Goal: Information Seeking & Learning: Compare options

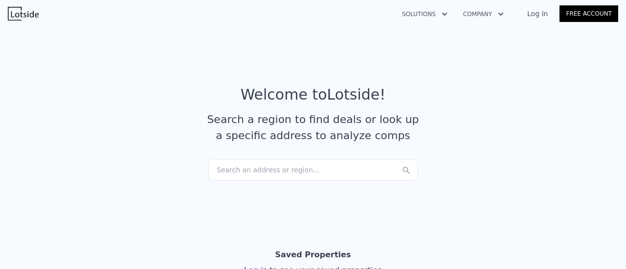
click at [287, 159] on div "Search an address or region..." at bounding box center [312, 170] width 209 height 22
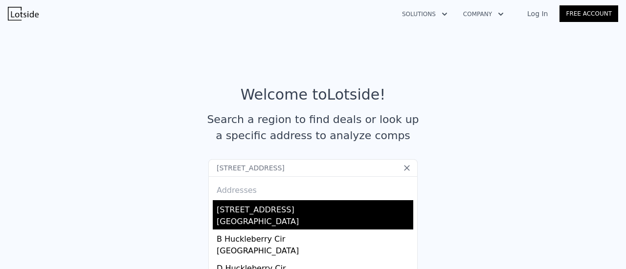
type input "[STREET_ADDRESS]"
click at [241, 216] on div "[GEOGRAPHIC_DATA]" at bounding box center [315, 223] width 197 height 14
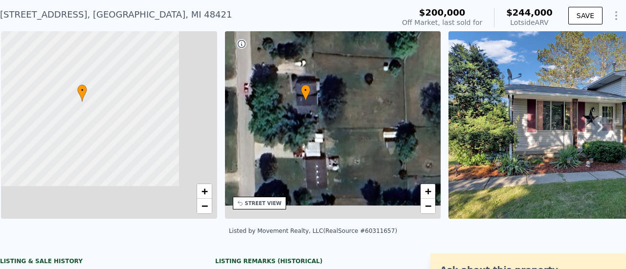
scroll to position [2, 0]
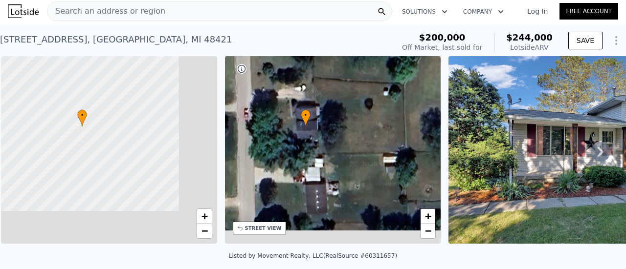
click at [598, 142] on icon at bounding box center [601, 152] width 20 height 20
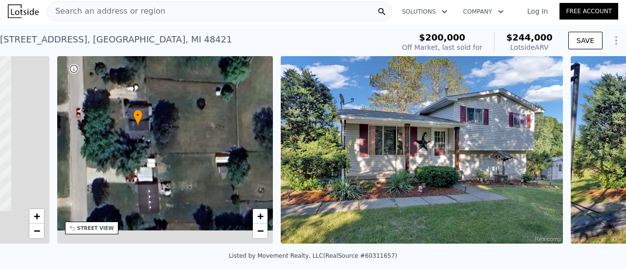
click at [598, 115] on div "• + − • + − STREET VIEW Loading... SATELLITE VIEW" at bounding box center [313, 151] width 626 height 191
click at [598, 142] on icon at bounding box center [601, 152] width 20 height 20
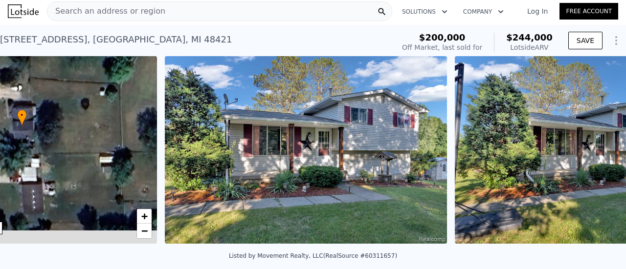
scroll to position [0, 335]
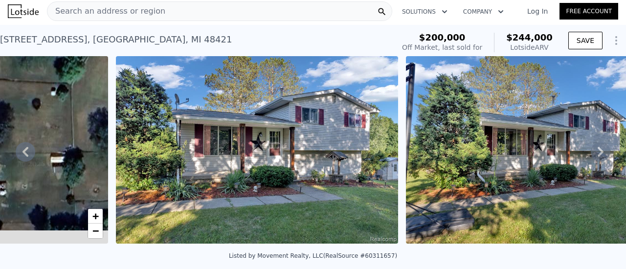
click at [598, 142] on icon at bounding box center [601, 152] width 20 height 20
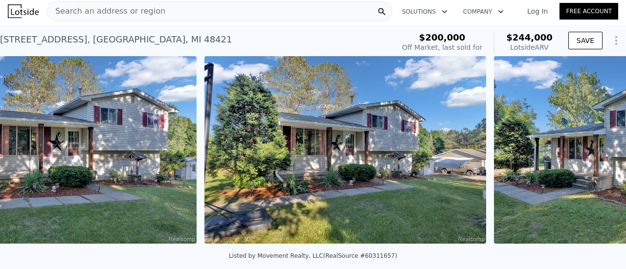
scroll to position [0, 553]
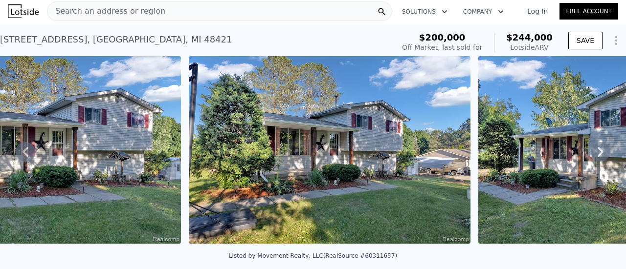
click at [478, 133] on img at bounding box center [619, 150] width 282 height 188
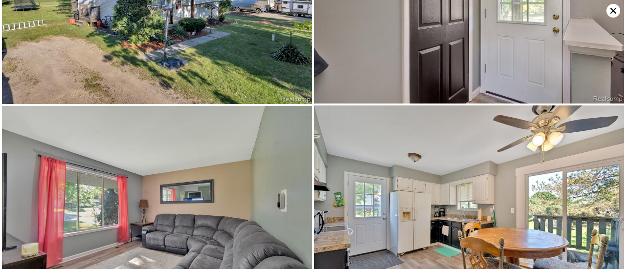
scroll to position [824, 0]
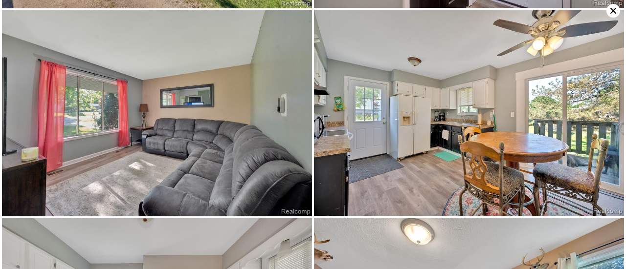
click at [516, 150] on img at bounding box center [469, 113] width 310 height 206
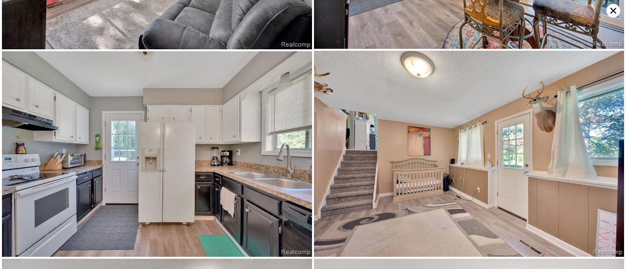
scroll to position [1029, 0]
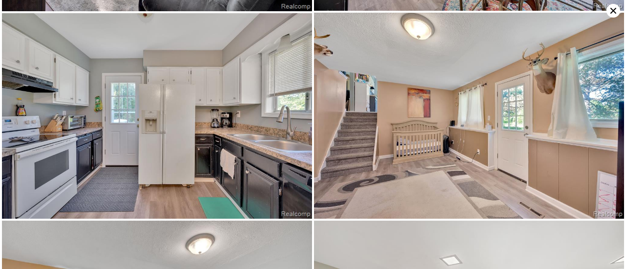
drag, startPoint x: 483, startPoint y: 147, endPoint x: 435, endPoint y: 141, distance: 48.8
click at [435, 141] on img at bounding box center [469, 116] width 310 height 206
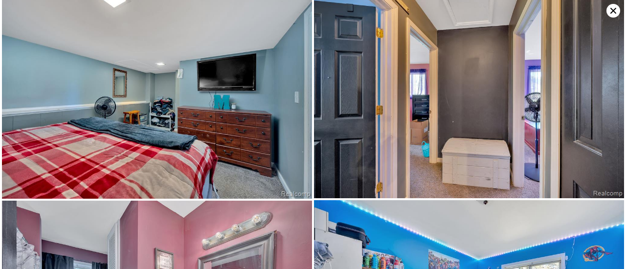
scroll to position [1441, 0]
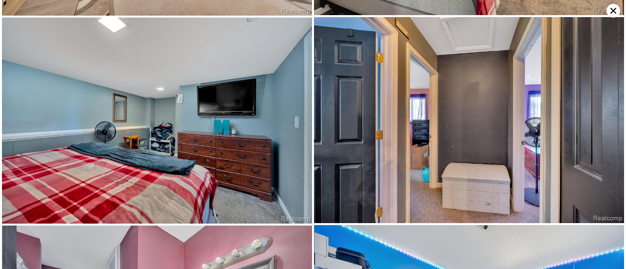
drag, startPoint x: 421, startPoint y: 125, endPoint x: 400, endPoint y: 83, distance: 47.5
click at [400, 83] on img at bounding box center [469, 120] width 310 height 206
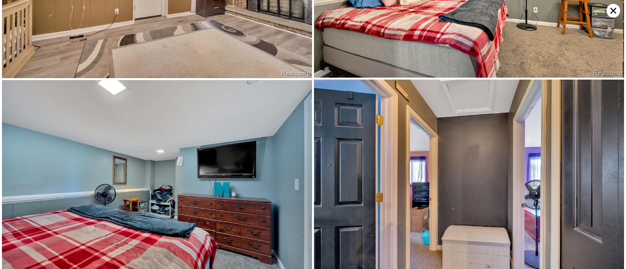
scroll to position [1440, 0]
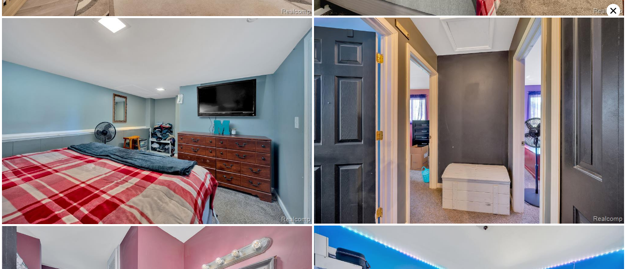
drag, startPoint x: 355, startPoint y: 127, endPoint x: 329, endPoint y: 126, distance: 26.4
click at [329, 126] on img at bounding box center [469, 121] width 310 height 206
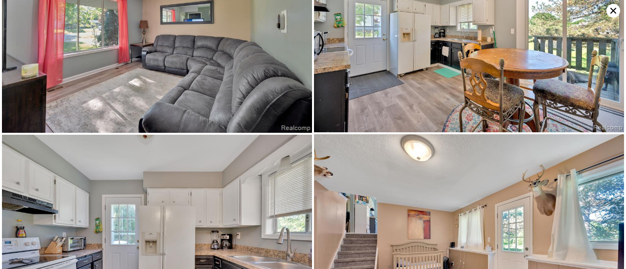
scroll to position [824, 0]
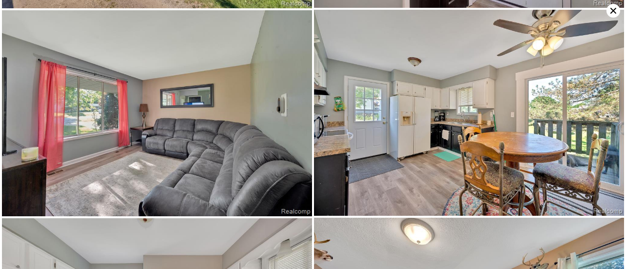
click at [613, 6] on icon at bounding box center [613, 11] width 14 height 14
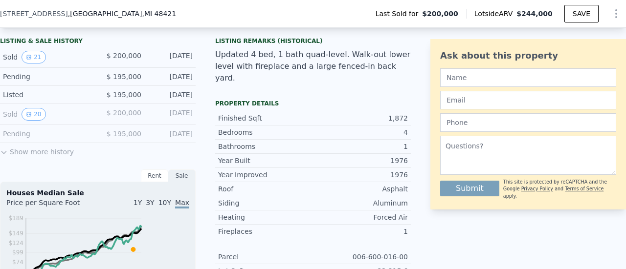
scroll to position [196, 0]
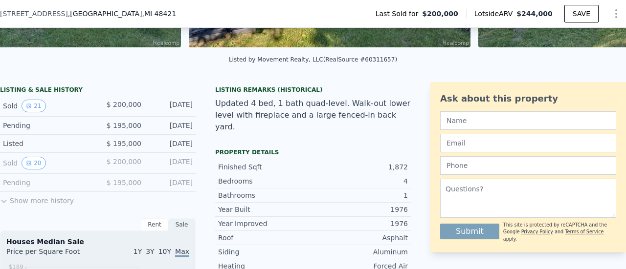
click at [8, 198] on icon at bounding box center [4, 202] width 8 height 8
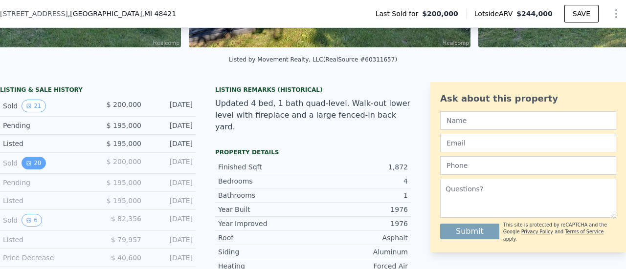
click at [45, 157] on button "20" at bounding box center [34, 163] width 24 height 13
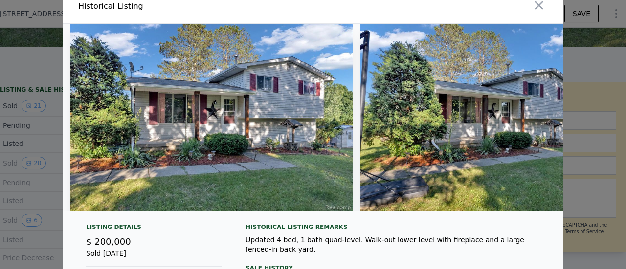
scroll to position [0, 0]
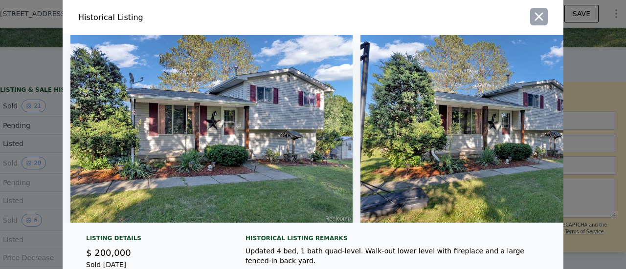
click at [532, 13] on icon "button" at bounding box center [539, 17] width 14 height 14
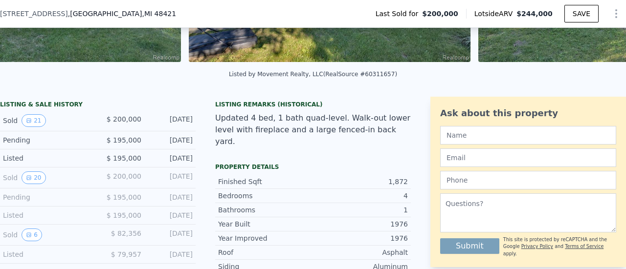
scroll to position [196, 0]
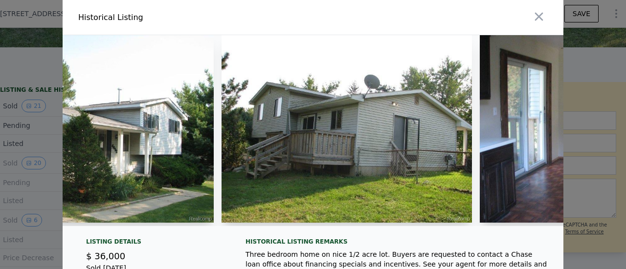
scroll to position [0, 0]
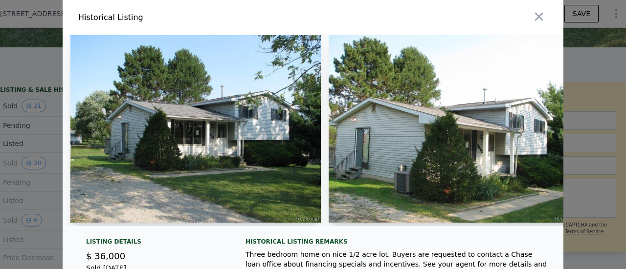
click at [215, 114] on img at bounding box center [195, 129] width 250 height 188
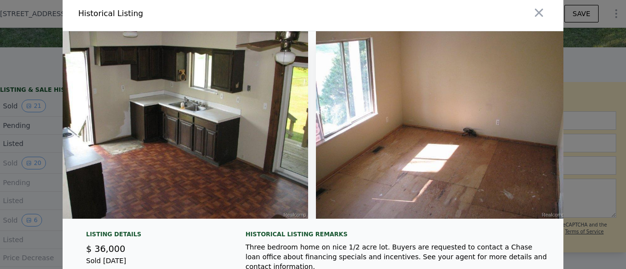
scroll to position [4, 0]
click at [532, 9] on icon "button" at bounding box center [539, 13] width 14 height 14
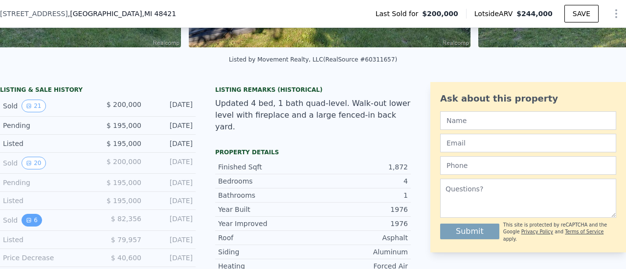
click at [42, 214] on button "6" at bounding box center [32, 220] width 21 height 13
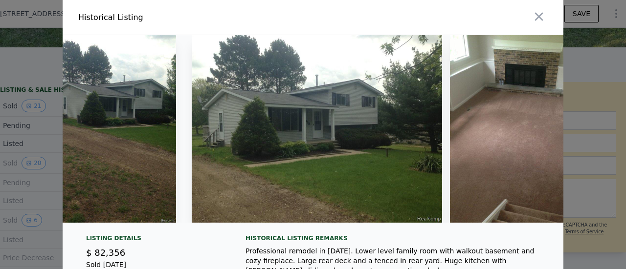
scroll to position [0, 0]
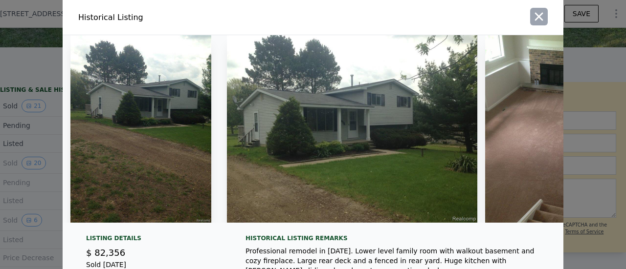
click at [532, 13] on icon "button" at bounding box center [539, 17] width 14 height 14
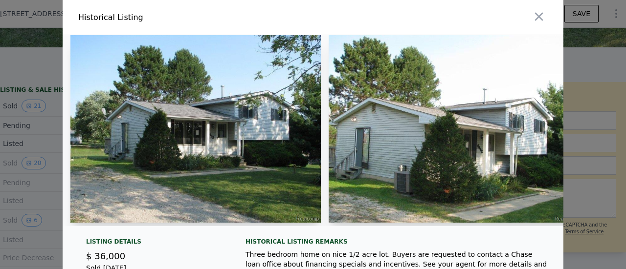
click at [80, 176] on div at bounding box center [313, 134] width 626 height 269
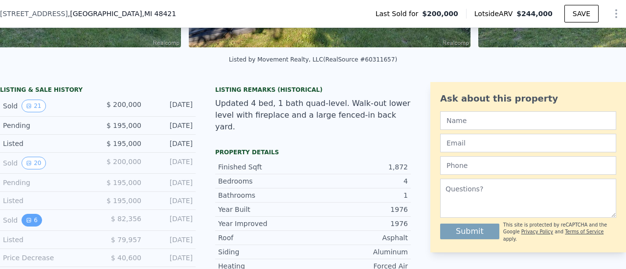
click at [32, 218] on icon "View historical data" at bounding box center [29, 221] width 6 height 6
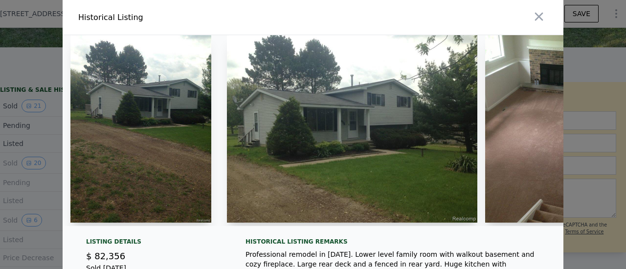
click at [532, 17] on icon "button" at bounding box center [539, 17] width 14 height 14
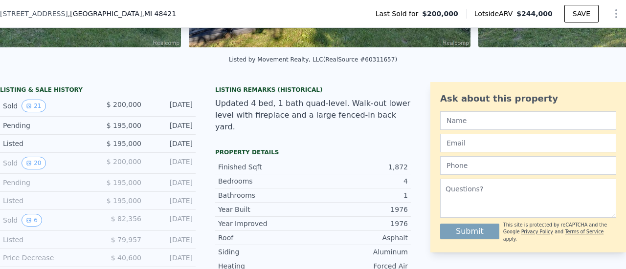
click at [516, 12] on span "$244,000" at bounding box center [534, 14] width 36 height 8
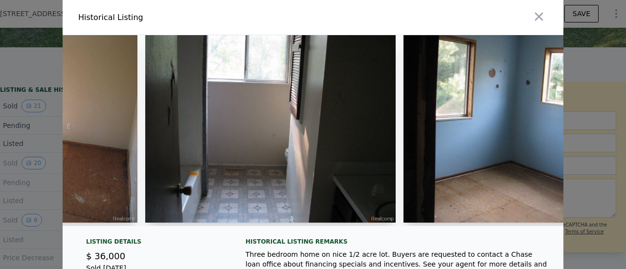
scroll to position [0, 2785]
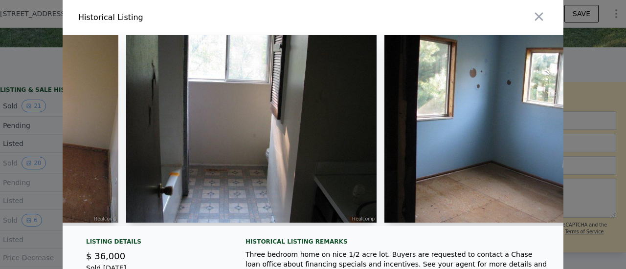
drag, startPoint x: 344, startPoint y: 96, endPoint x: 469, endPoint y: 149, distance: 135.0
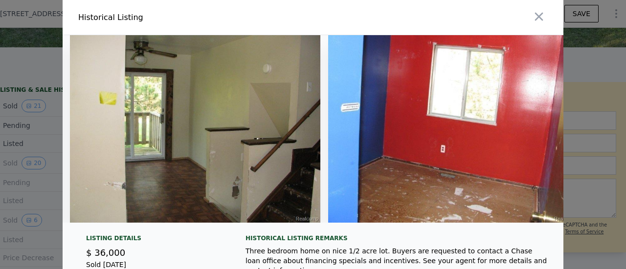
scroll to position [0, 1540]
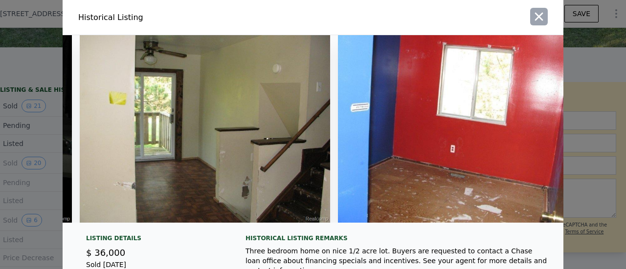
click at [532, 10] on icon "button" at bounding box center [539, 17] width 14 height 14
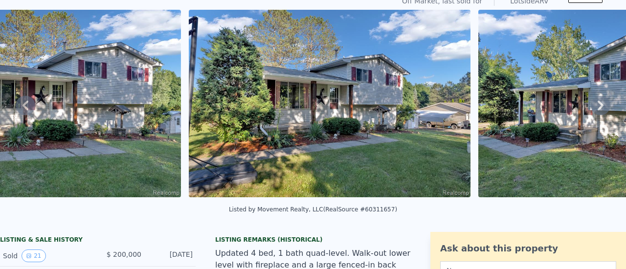
scroll to position [2, 0]
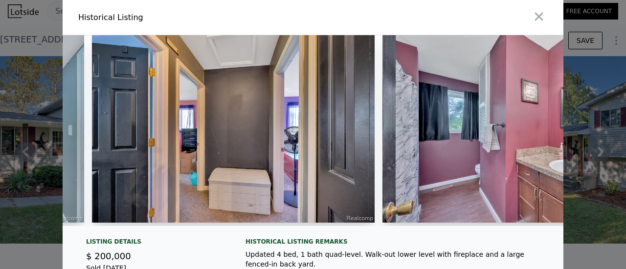
scroll to position [0, 4094]
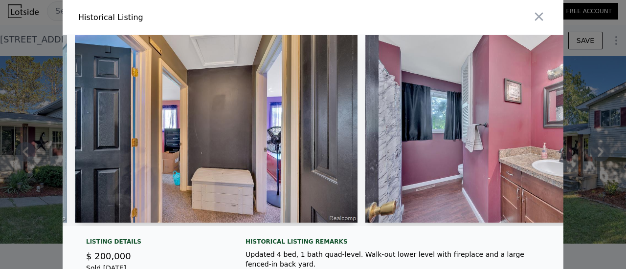
drag, startPoint x: 254, startPoint y: 172, endPoint x: 452, endPoint y: 194, distance: 198.8
click at [452, 250] on div "Updated 4 bed, 1 bath quad-level. Walk-out lower level with fireplace and a lar…" at bounding box center [396, 260] width 302 height 20
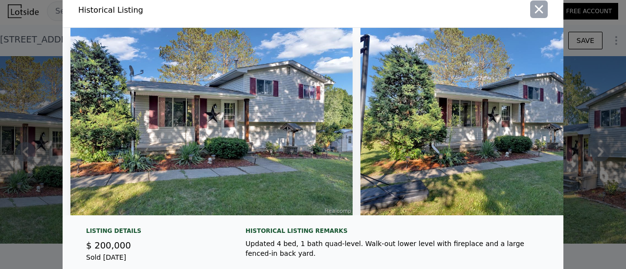
scroll to position [0, 0]
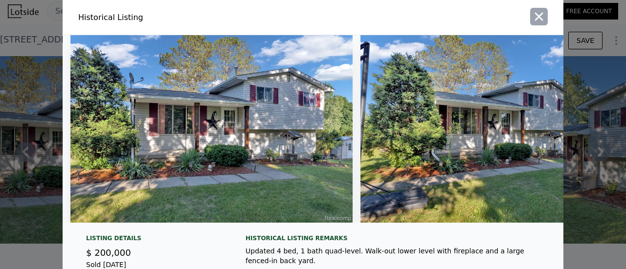
click at [532, 15] on icon "button" at bounding box center [539, 17] width 14 height 14
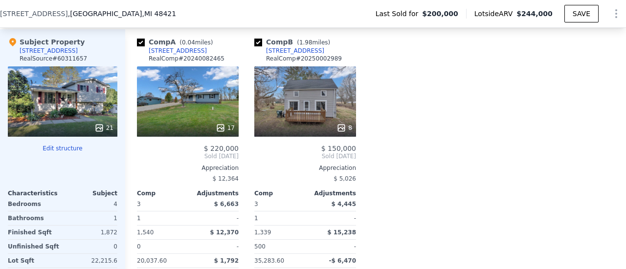
scroll to position [1125, 0]
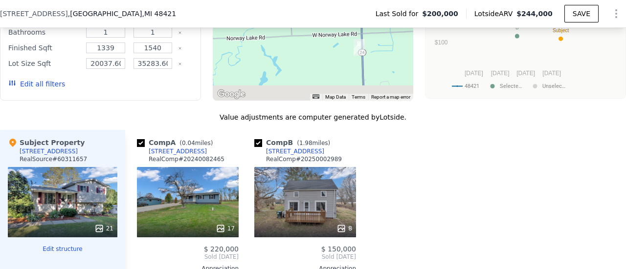
select select "30"
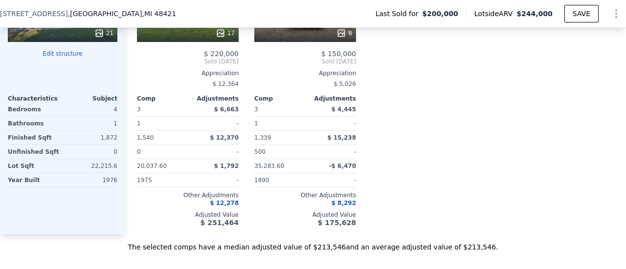
scroll to position [1272, 0]
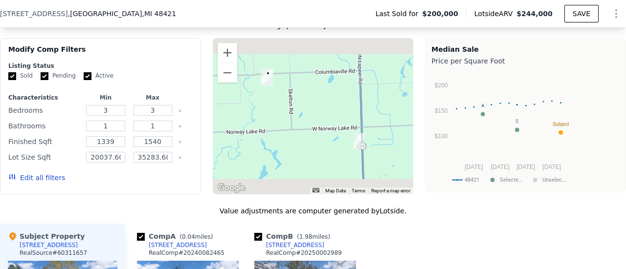
scroll to position [1027, 0]
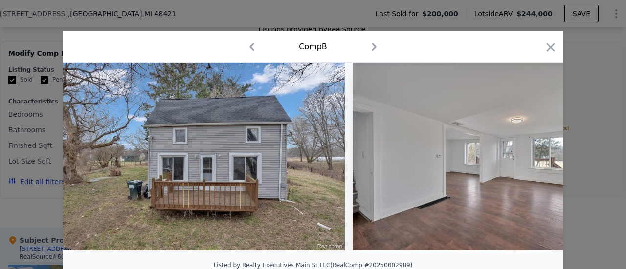
click at [197, 195] on div "1 photos are restricted from public view due to state or MLS regulations Login …" at bounding box center [313, 161] width 501 height 196
click at [260, 39] on icon "button" at bounding box center [252, 47] width 16 height 16
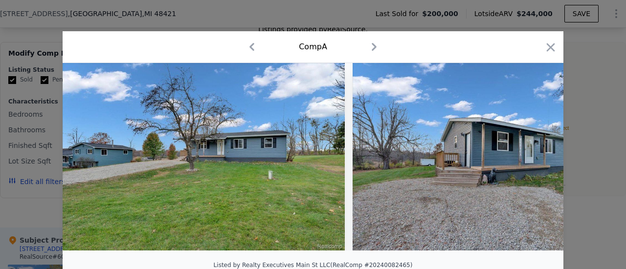
click at [366, 39] on icon "button" at bounding box center [374, 47] width 16 height 16
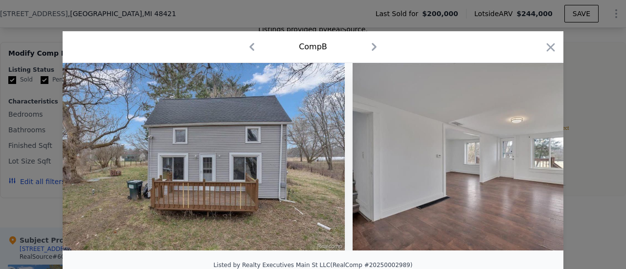
click at [366, 39] on icon "button" at bounding box center [374, 47] width 16 height 16
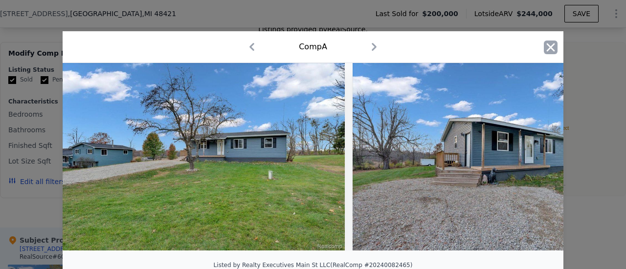
click at [544, 41] on icon "button" at bounding box center [551, 48] width 14 height 14
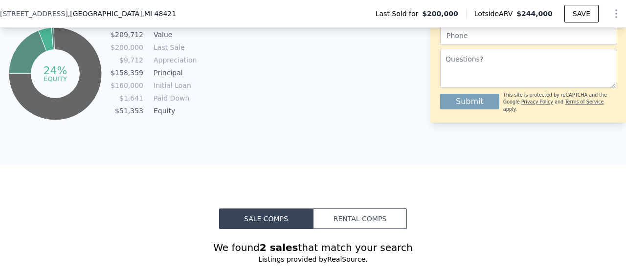
scroll to position [782, 0]
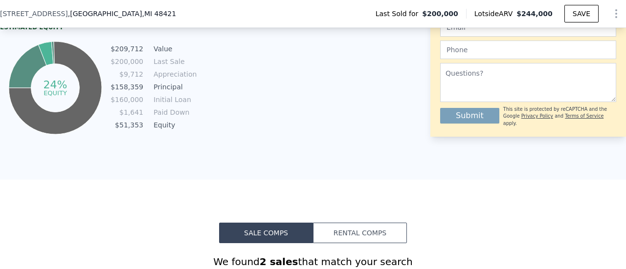
click at [335, 223] on button "Rental Comps" at bounding box center [360, 233] width 94 height 21
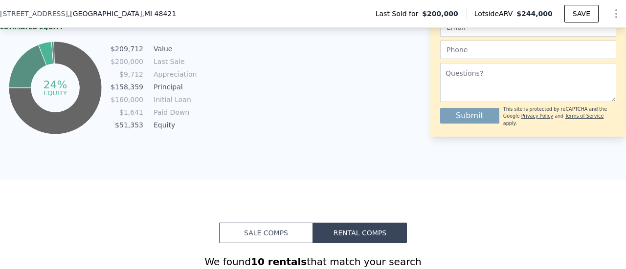
click at [297, 223] on button "Sale Comps" at bounding box center [266, 233] width 94 height 21
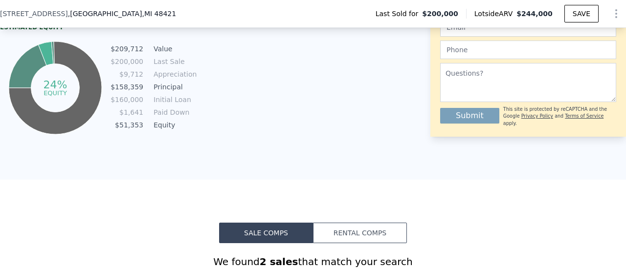
drag, startPoint x: 201, startPoint y: 69, endPoint x: 185, endPoint y: 71, distance: 16.7
click at [185, 255] on div "We found 2 sales that match your search" at bounding box center [313, 262] width 626 height 14
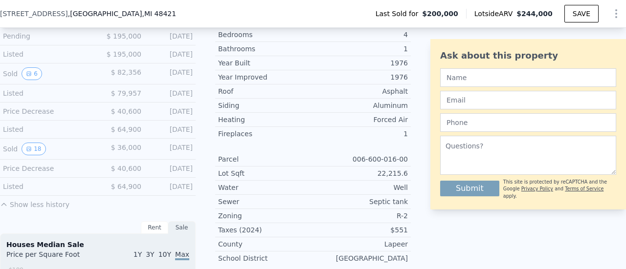
scroll to position [342, 0]
drag, startPoint x: 206, startPoint y: 155, endPoint x: 402, endPoint y: 198, distance: 200.9
click at [430, 198] on div "Ask about this property Submit This site is protected by reCAPTCHA and the Goog…" at bounding box center [528, 256] width 196 height 642
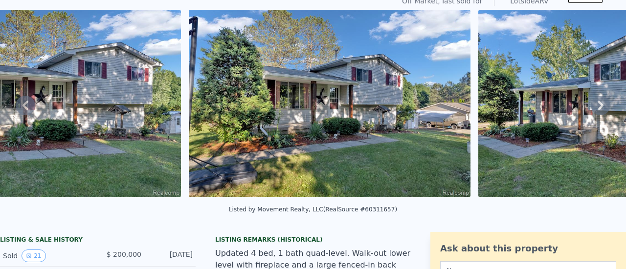
scroll to position [2, 0]
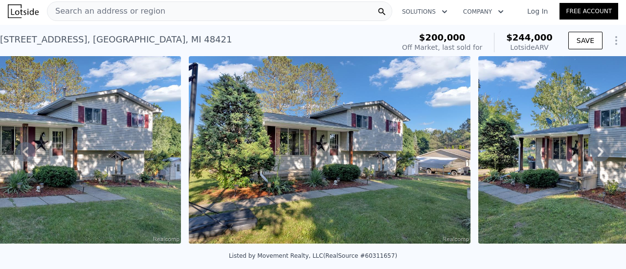
drag, startPoint x: 307, startPoint y: 175, endPoint x: 286, endPoint y: 196, distance: 30.1
click at [286, 253] on div "Listed by Movement Realty, LLC (RealSource #60311657)" at bounding box center [313, 256] width 168 height 7
click at [176, 11] on div "Search an address or region" at bounding box center [219, 11] width 345 height 20
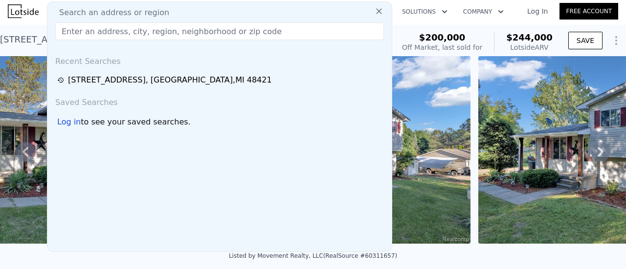
click at [184, 28] on input "text" at bounding box center [219, 31] width 329 height 18
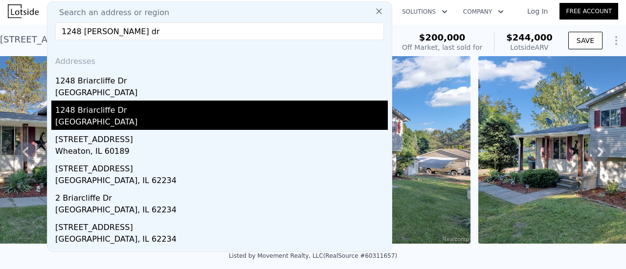
type input "1248 [PERSON_NAME] dr"
click at [58, 101] on div "1248 Briarcliffe Dr" at bounding box center [221, 109] width 333 height 16
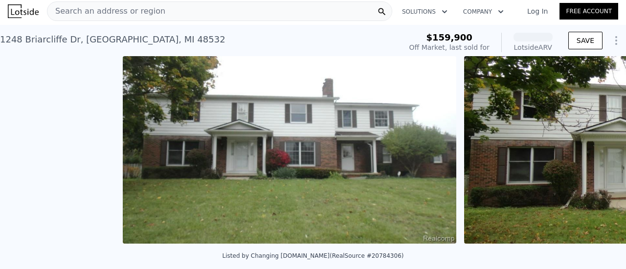
scroll to position [0, 503]
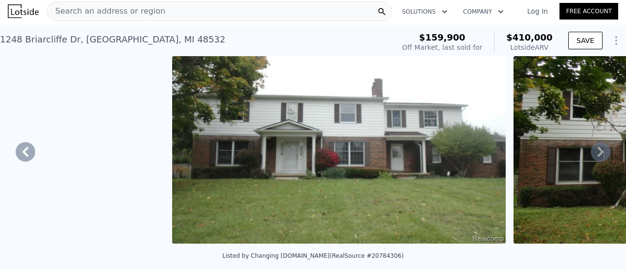
click at [596, 142] on icon at bounding box center [601, 152] width 20 height 20
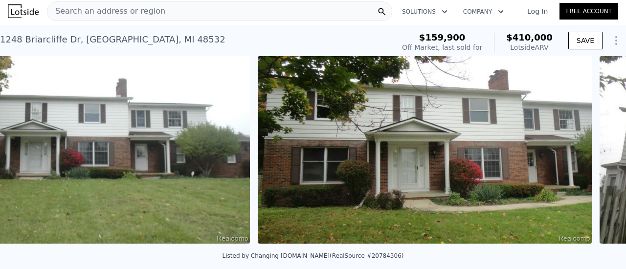
scroll to position [0, 759]
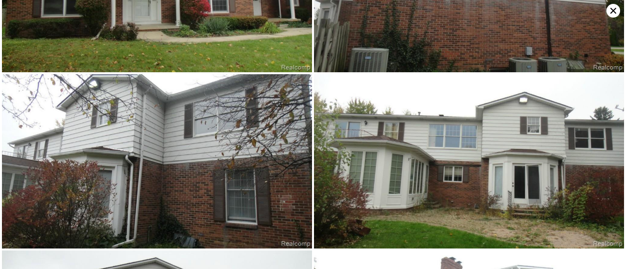
scroll to position [348, 0]
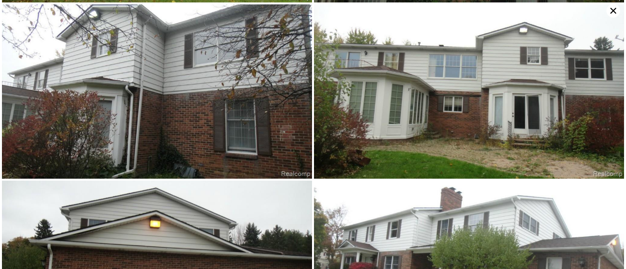
click at [615, 11] on icon at bounding box center [613, 11] width 14 height 14
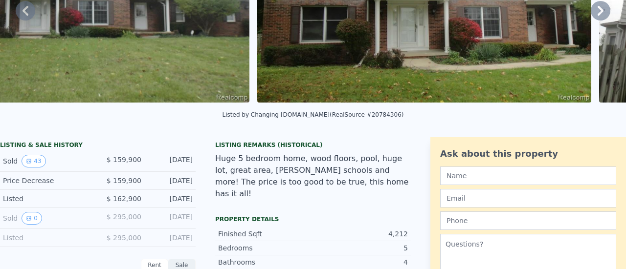
scroll to position [2, 0]
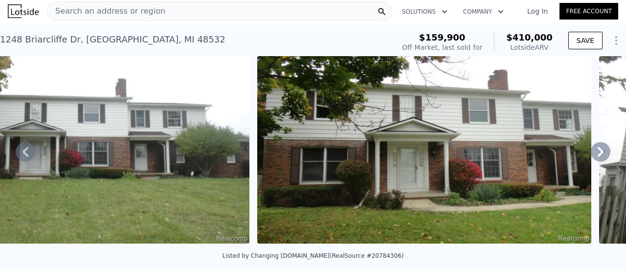
click at [601, 142] on icon at bounding box center [601, 152] width 20 height 20
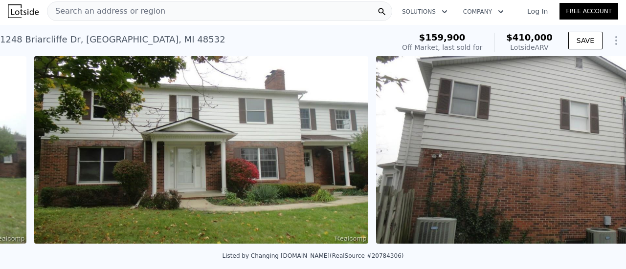
scroll to position [0, 1016]
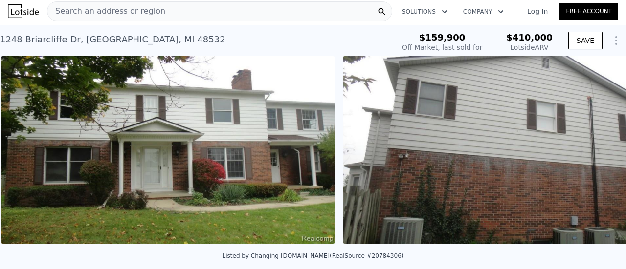
click at [601, 118] on div "• + − • + − STREET VIEW Loading... SATELLITE VIEW" at bounding box center [313, 151] width 626 height 191
click at [598, 142] on icon at bounding box center [601, 152] width 20 height 20
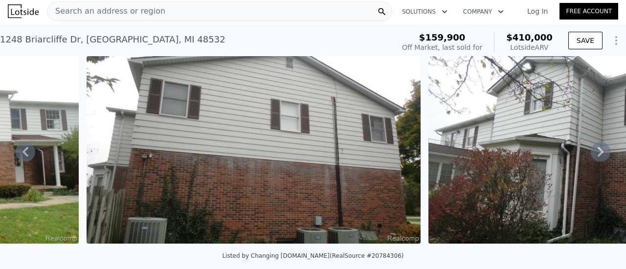
click at [598, 142] on icon at bounding box center [601, 152] width 20 height 20
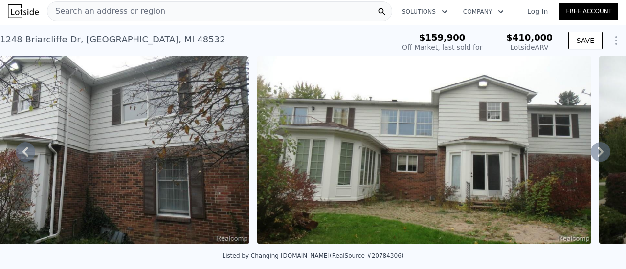
click at [598, 142] on icon at bounding box center [601, 152] width 20 height 20
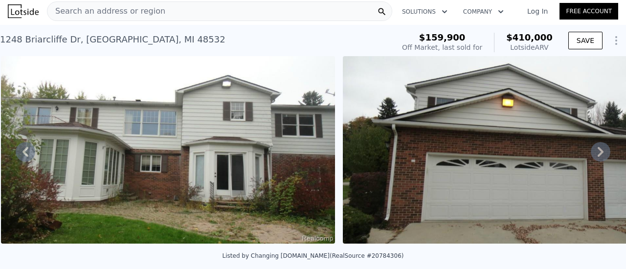
click at [598, 142] on icon at bounding box center [601, 152] width 20 height 20
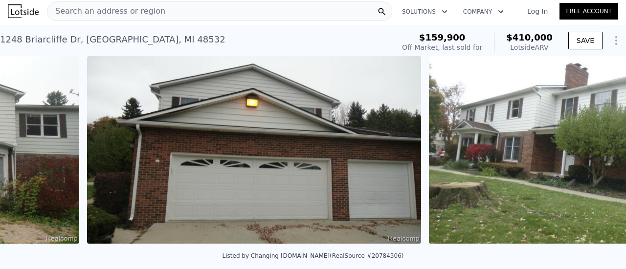
scroll to position [0, 2297]
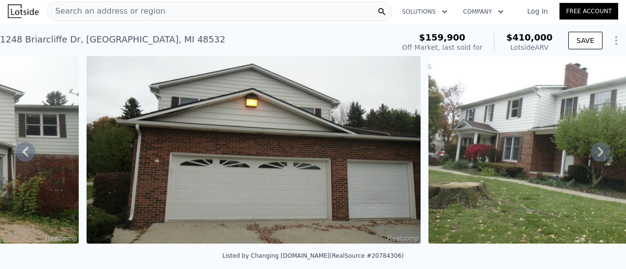
click at [598, 142] on icon at bounding box center [601, 152] width 20 height 20
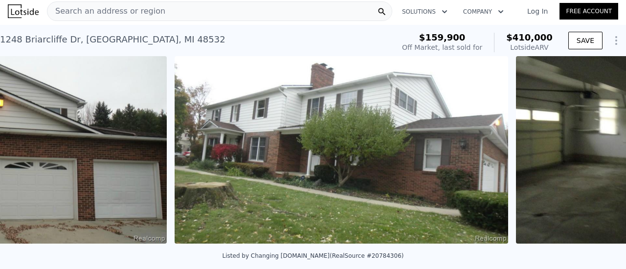
scroll to position [0, 2553]
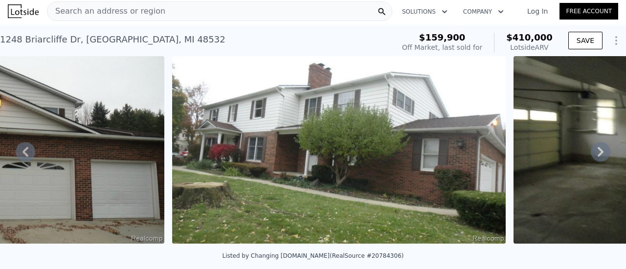
click at [598, 142] on icon at bounding box center [601, 152] width 20 height 20
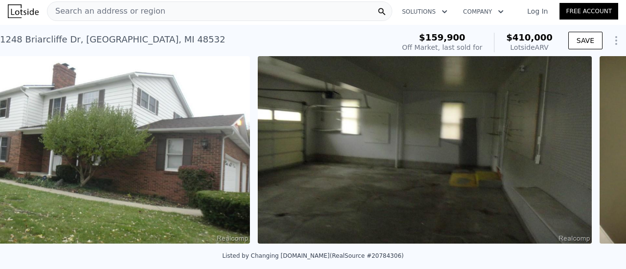
scroll to position [0, 2810]
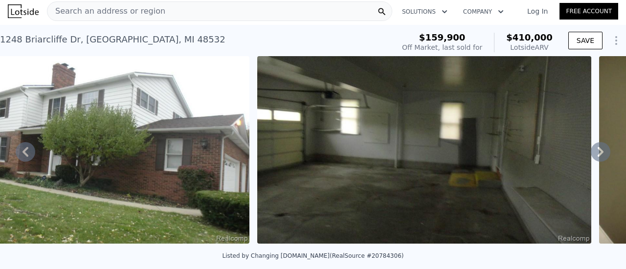
click at [598, 142] on icon at bounding box center [601, 152] width 20 height 20
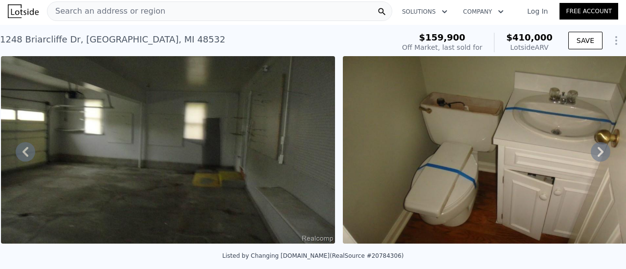
click at [598, 142] on icon at bounding box center [601, 152] width 20 height 20
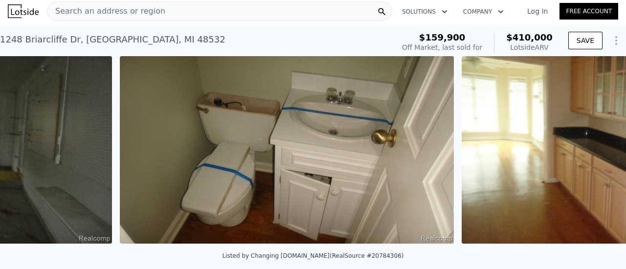
scroll to position [0, 3322]
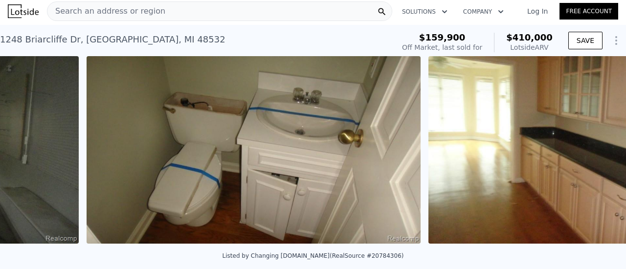
click at [598, 116] on div "• + − • + − STREET VIEW Loading... SATELLITE VIEW" at bounding box center [313, 151] width 626 height 191
click at [598, 142] on icon at bounding box center [601, 152] width 20 height 20
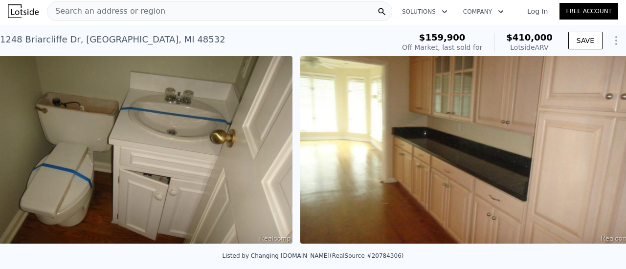
scroll to position [0, 3578]
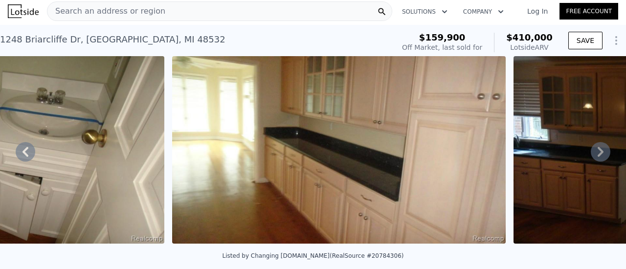
click at [599, 147] on icon at bounding box center [601, 152] width 6 height 10
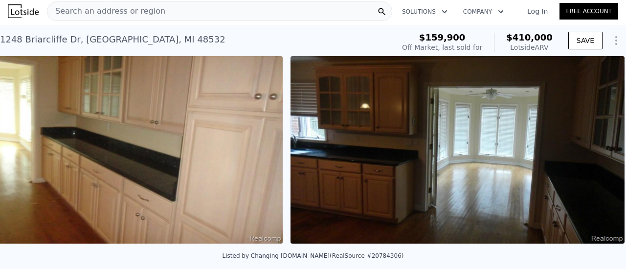
scroll to position [0, 3835]
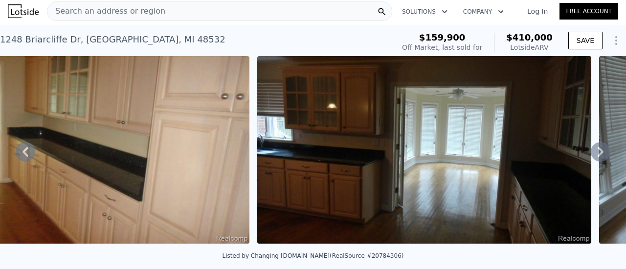
click at [599, 147] on icon at bounding box center [601, 152] width 6 height 10
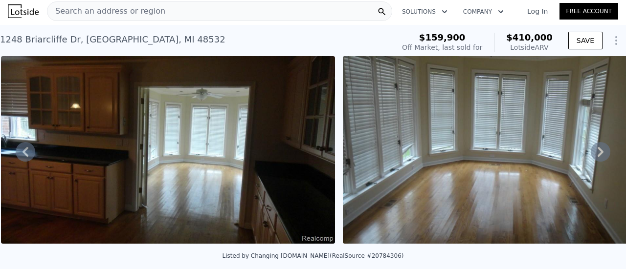
click at [599, 147] on icon at bounding box center [601, 152] width 6 height 10
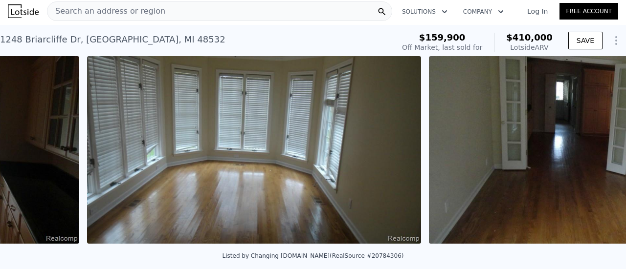
scroll to position [0, 4347]
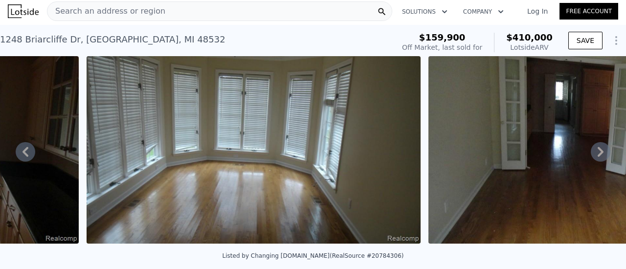
click at [599, 147] on icon at bounding box center [601, 152] width 6 height 10
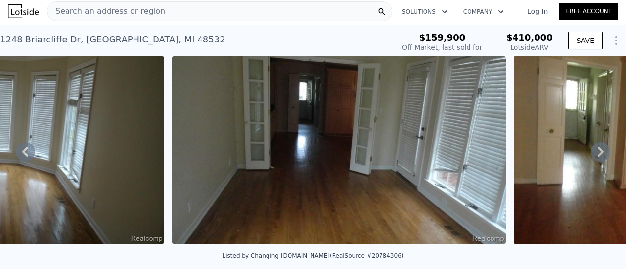
click at [599, 147] on icon at bounding box center [601, 152] width 6 height 10
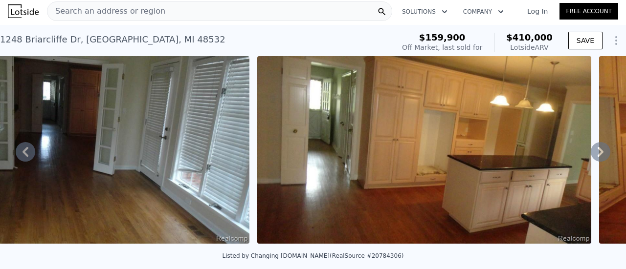
click at [599, 147] on icon at bounding box center [601, 152] width 6 height 10
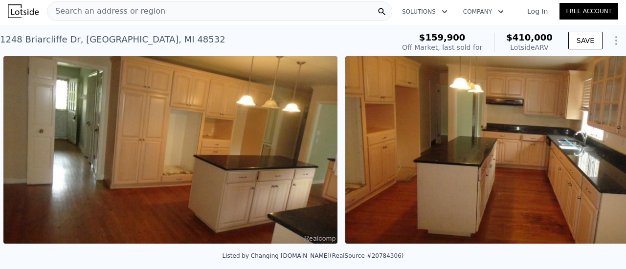
scroll to position [0, 5116]
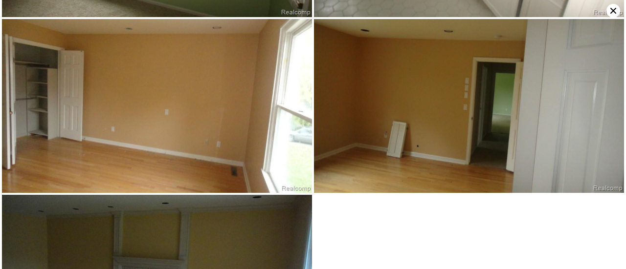
scroll to position [3561, 0]
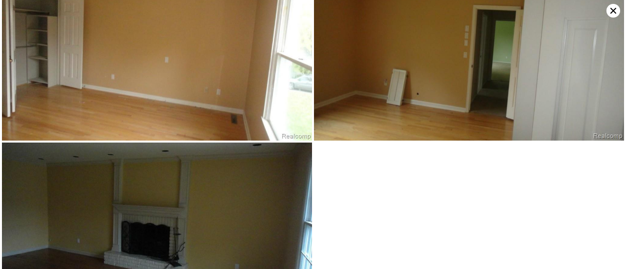
click at [616, 8] on icon at bounding box center [613, 11] width 6 height 6
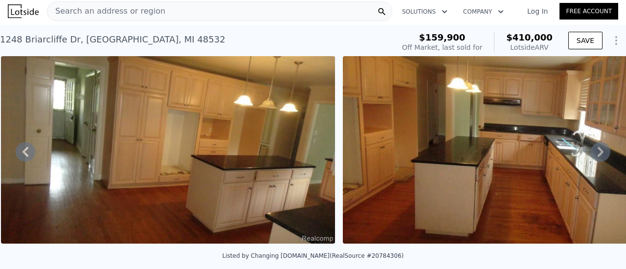
click at [87, 5] on span "Search an address or region" at bounding box center [106, 11] width 118 height 12
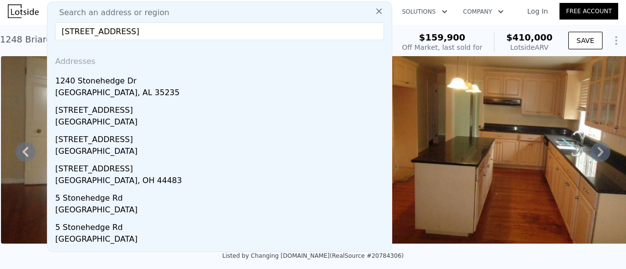
scroll to position [0, 0]
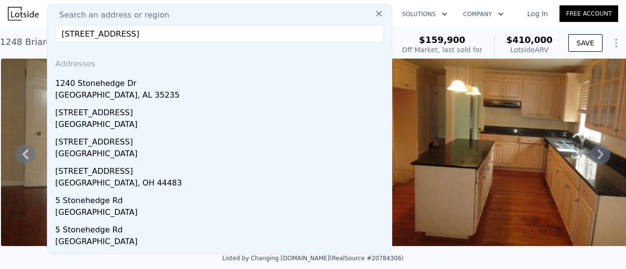
click at [86, 25] on input "[STREET_ADDRESS]" at bounding box center [219, 34] width 329 height 18
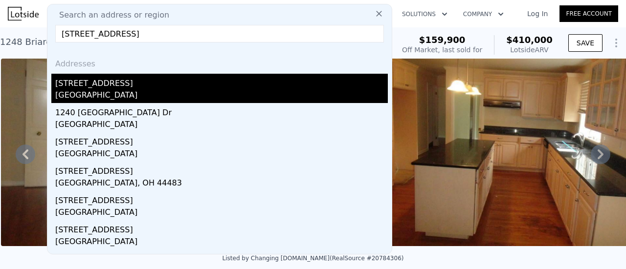
type input "[STREET_ADDRESS]"
click at [96, 89] on div "[GEOGRAPHIC_DATA]" at bounding box center [221, 96] width 333 height 14
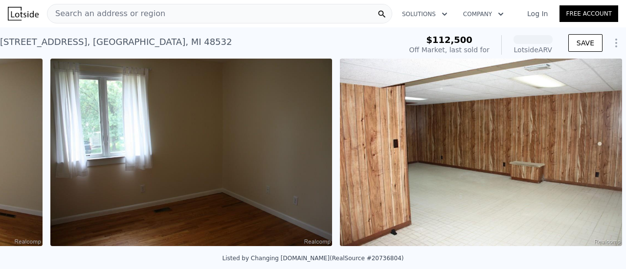
scroll to position [0, 3238]
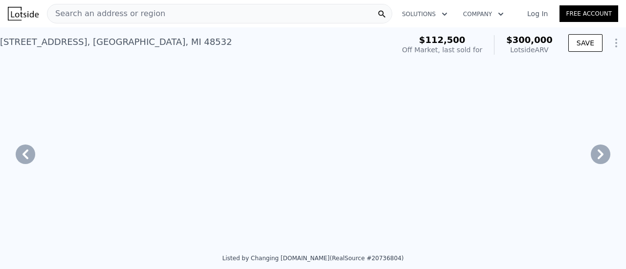
click at [21, 145] on icon at bounding box center [26, 155] width 20 height 20
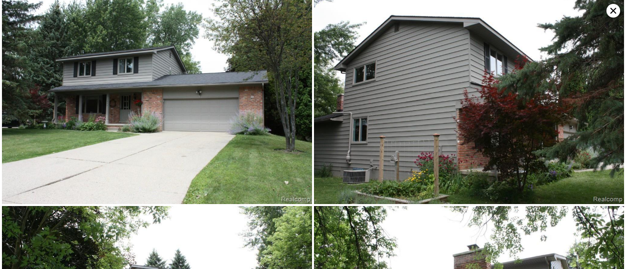
scroll to position [0, 0]
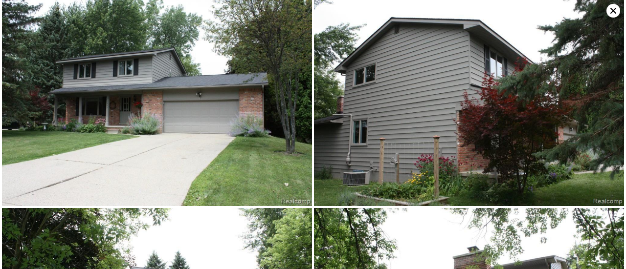
click at [614, 8] on icon at bounding box center [613, 11] width 6 height 6
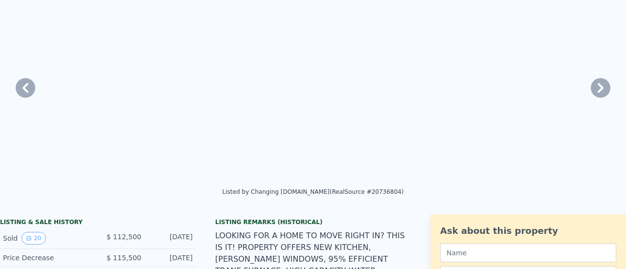
scroll to position [2, 0]
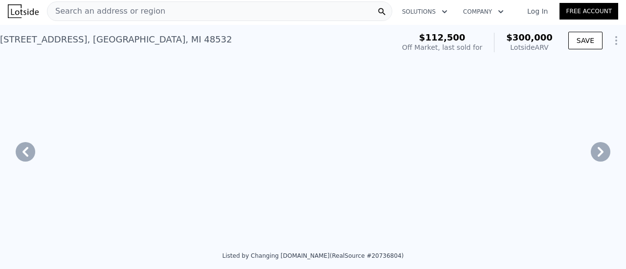
click at [22, 147] on icon at bounding box center [25, 152] width 6 height 10
click at [22, 142] on icon at bounding box center [26, 152] width 20 height 20
click at [16, 142] on icon at bounding box center [26, 152] width 20 height 20
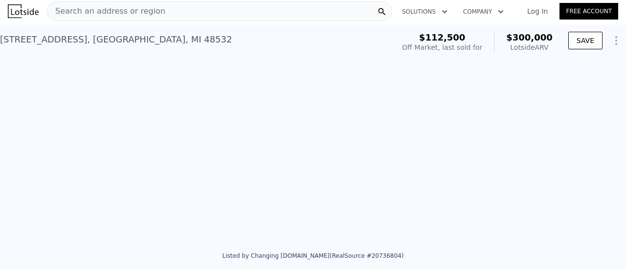
scroll to position [0, 2518]
click at [22, 142] on icon at bounding box center [26, 152] width 20 height 20
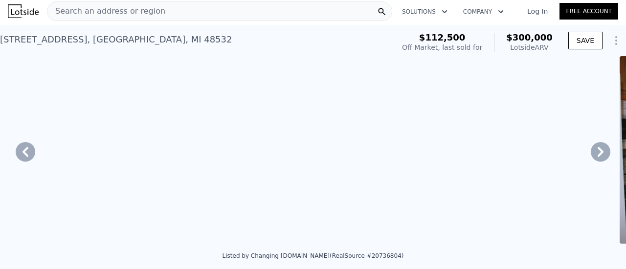
click at [22, 142] on icon at bounding box center [26, 152] width 20 height 20
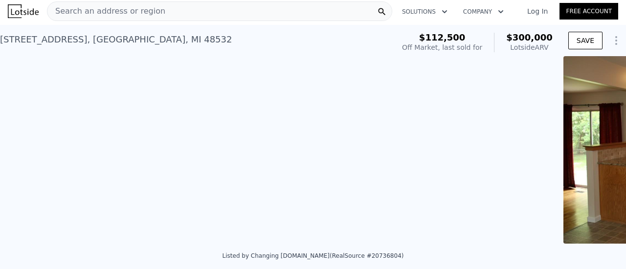
click at [22, 117] on div "• + − • + − STREET VIEW Loading... SATELLITE VIEW" at bounding box center [313, 151] width 626 height 191
click at [22, 142] on icon at bounding box center [26, 152] width 20 height 20
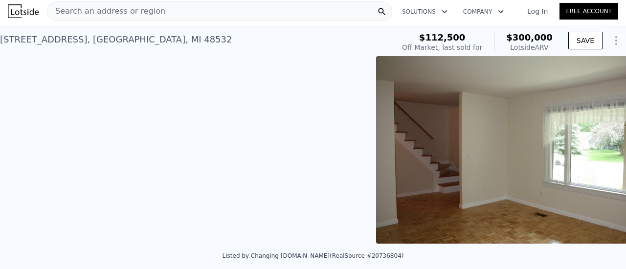
scroll to position [0, 1342]
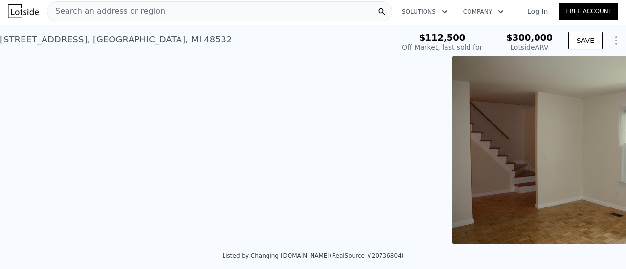
click at [22, 117] on div "• + − • + − STREET VIEW Loading... SATELLITE VIEW" at bounding box center [313, 151] width 626 height 191
click at [22, 142] on icon at bounding box center [26, 152] width 20 height 20
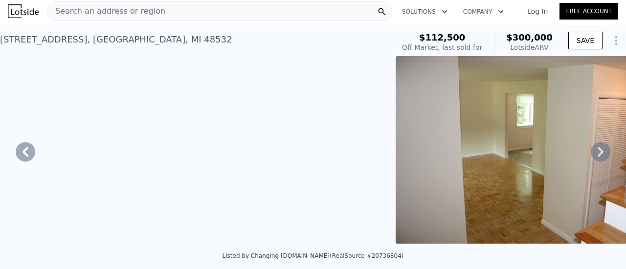
click at [22, 142] on icon at bounding box center [26, 152] width 20 height 20
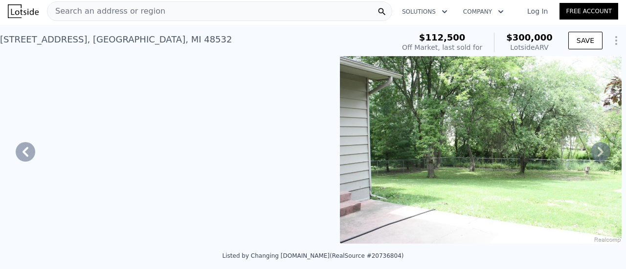
click at [22, 142] on icon at bounding box center [26, 152] width 20 height 20
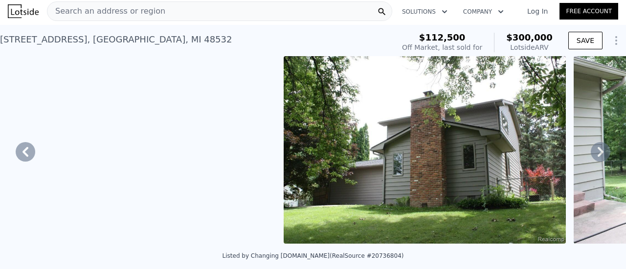
click at [22, 142] on icon at bounding box center [26, 152] width 20 height 20
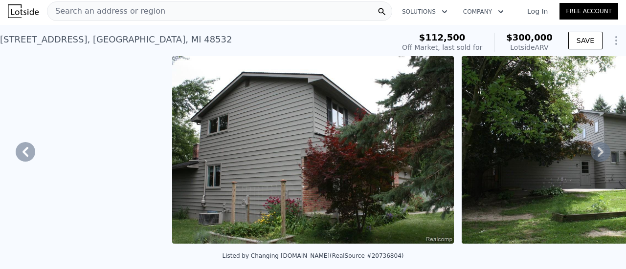
click at [22, 142] on icon at bounding box center [26, 152] width 20 height 20
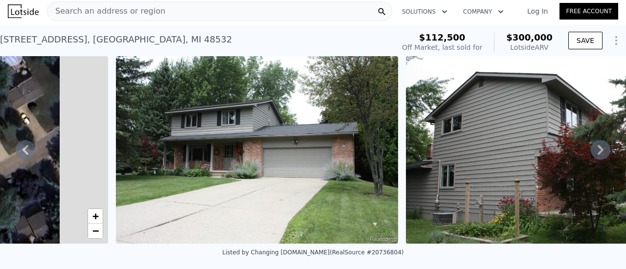
click at [22, 140] on icon at bounding box center [26, 150] width 20 height 20
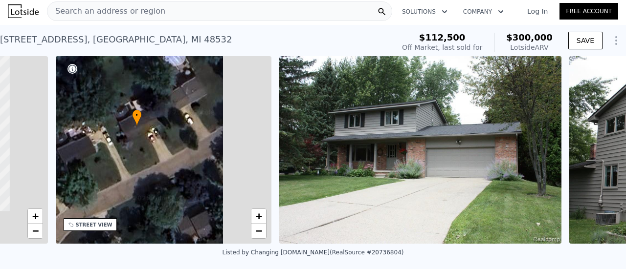
scroll to position [0, 171]
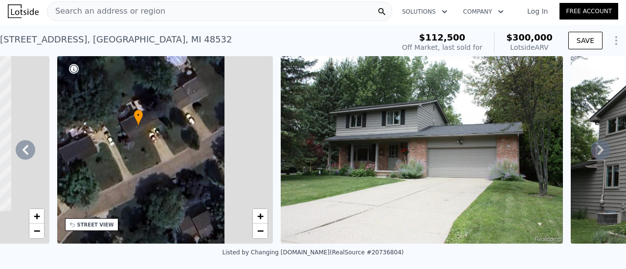
click at [601, 145] on icon at bounding box center [601, 150] width 6 height 10
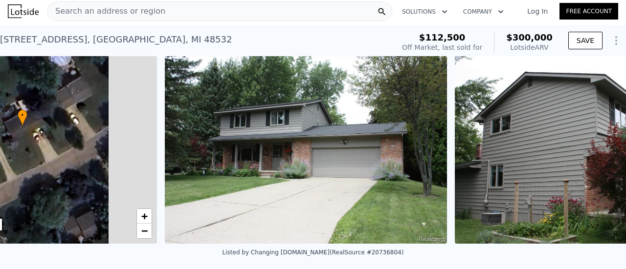
scroll to position [0, 335]
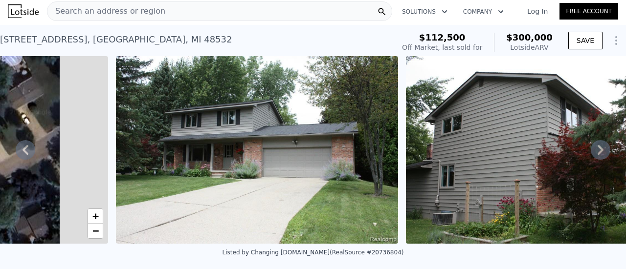
click at [601, 145] on icon at bounding box center [601, 150] width 6 height 10
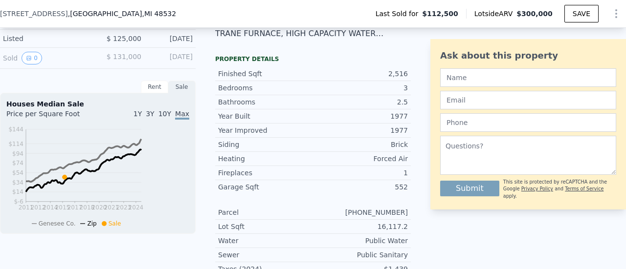
scroll to position [147, 0]
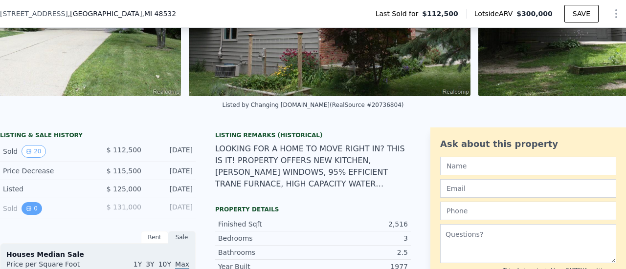
click at [32, 206] on icon "View historical data" at bounding box center [29, 209] width 6 height 6
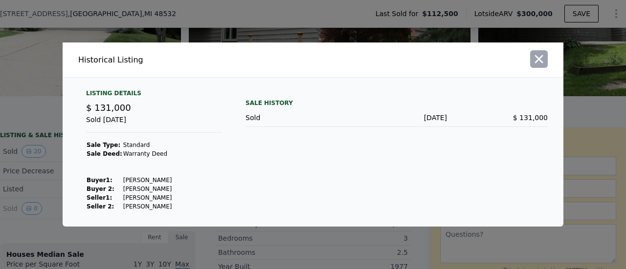
click at [532, 66] on icon "button" at bounding box center [539, 59] width 14 height 14
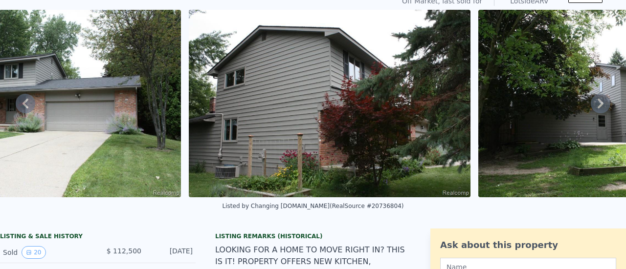
scroll to position [2, 0]
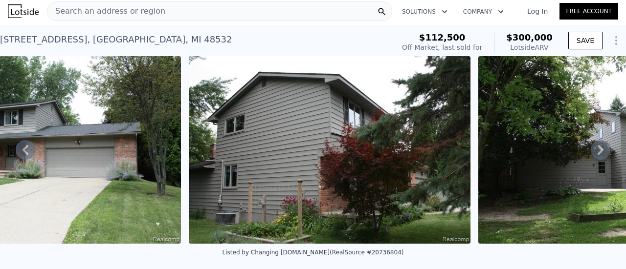
click at [601, 145] on icon at bounding box center [601, 150] width 6 height 10
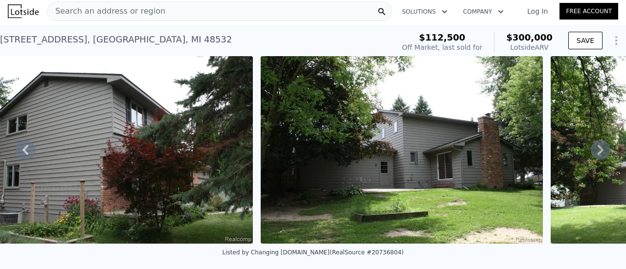
click at [601, 145] on icon at bounding box center [601, 150] width 6 height 10
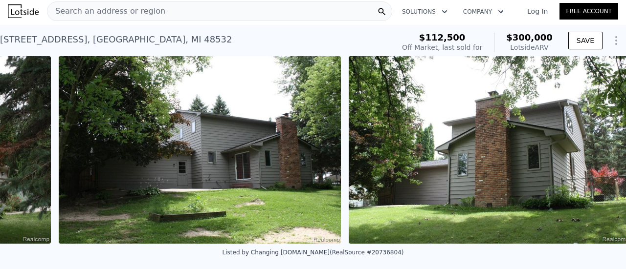
scroll to position [0, 987]
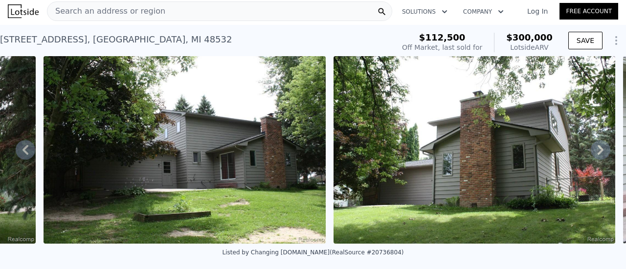
click at [600, 145] on icon at bounding box center [601, 150] width 6 height 10
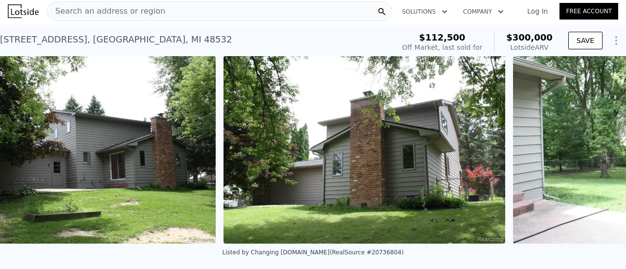
scroll to position [0, 1205]
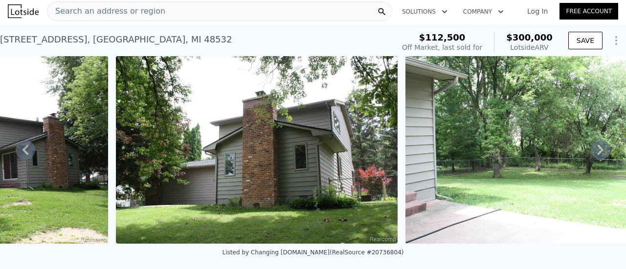
click at [600, 145] on icon at bounding box center [601, 150] width 6 height 10
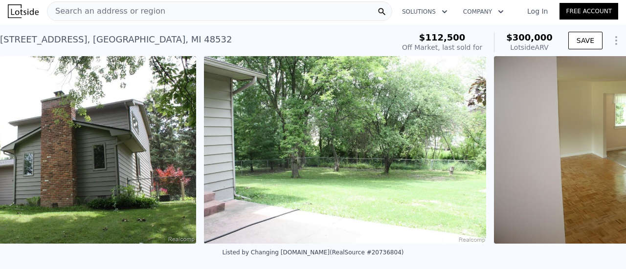
scroll to position [0, 1422]
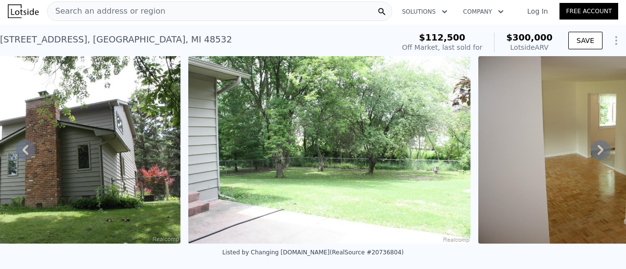
click at [600, 145] on icon at bounding box center [601, 150] width 6 height 10
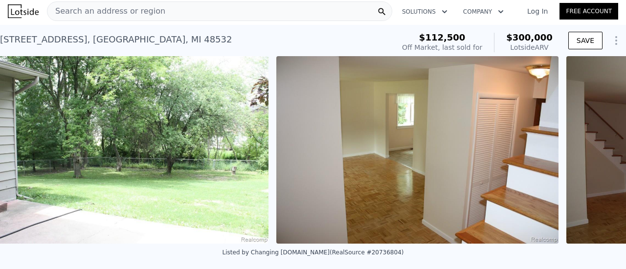
scroll to position [0, 1639]
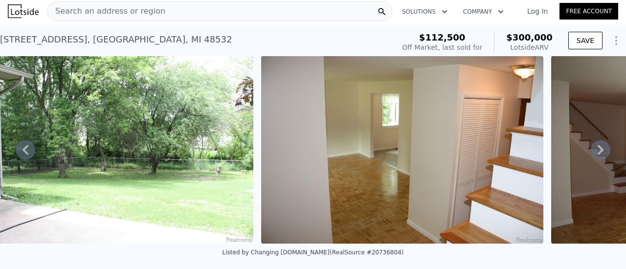
click at [600, 145] on icon at bounding box center [601, 150] width 6 height 10
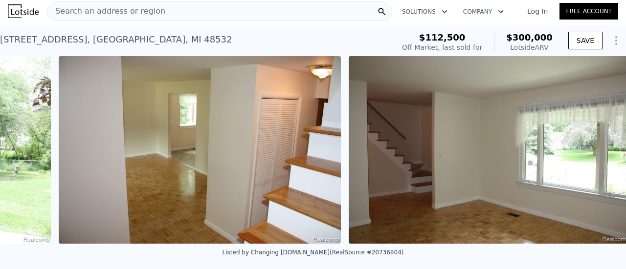
scroll to position [0, 1857]
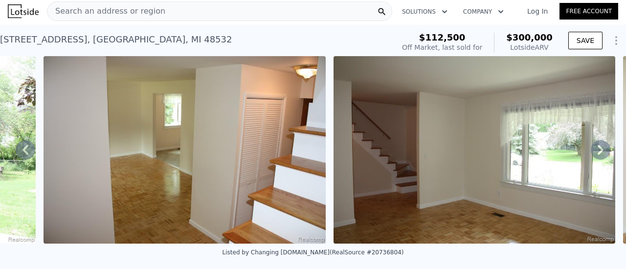
click at [600, 145] on icon at bounding box center [601, 150] width 6 height 10
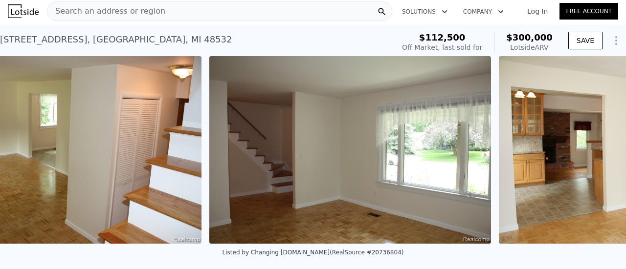
scroll to position [0, 2075]
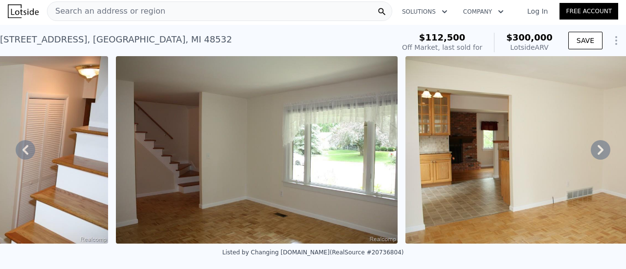
click at [600, 145] on icon at bounding box center [601, 150] width 6 height 10
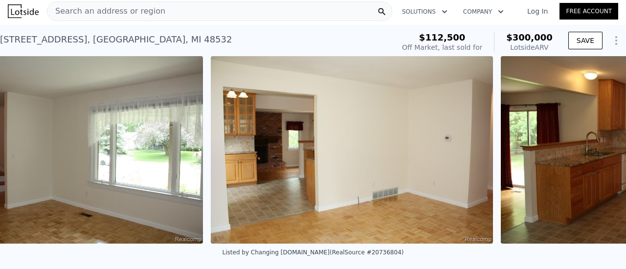
scroll to position [0, 2292]
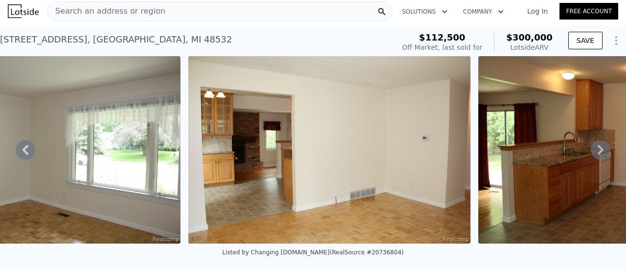
click at [600, 145] on icon at bounding box center [601, 150] width 6 height 10
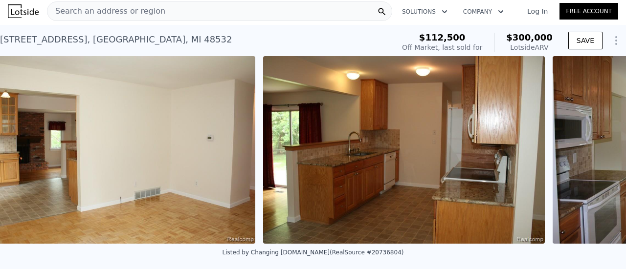
scroll to position [0, 2509]
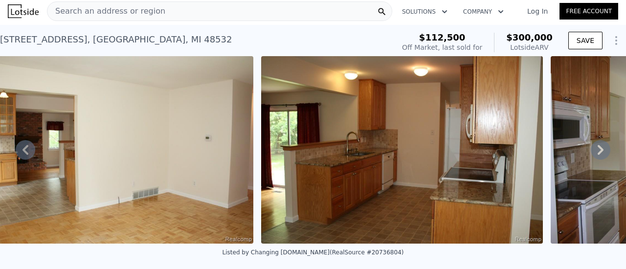
click at [600, 145] on icon at bounding box center [601, 150] width 6 height 10
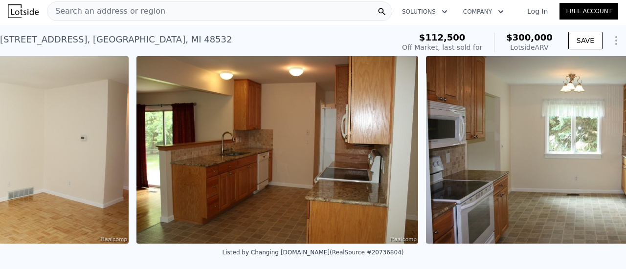
scroll to position [0, 2726]
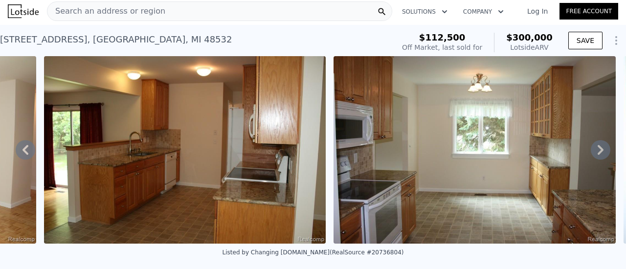
click at [600, 145] on icon at bounding box center [601, 150] width 6 height 10
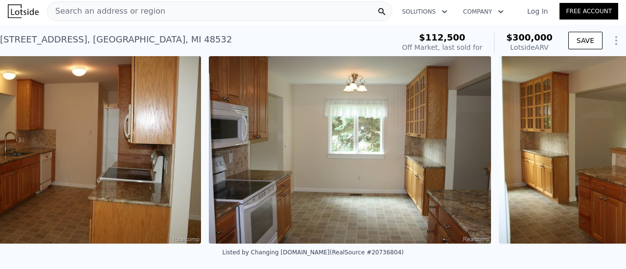
scroll to position [0, 2944]
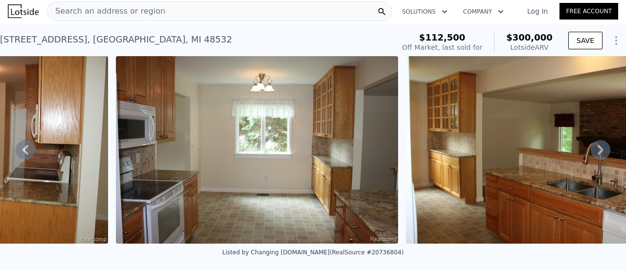
click at [599, 140] on icon at bounding box center [601, 150] width 20 height 20
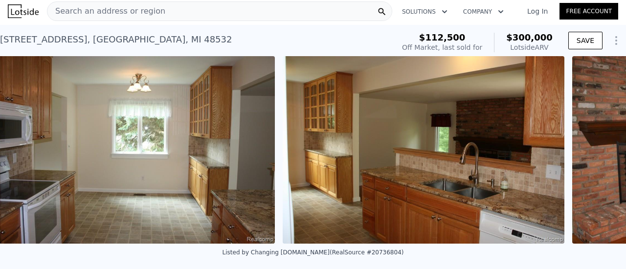
scroll to position [0, 3161]
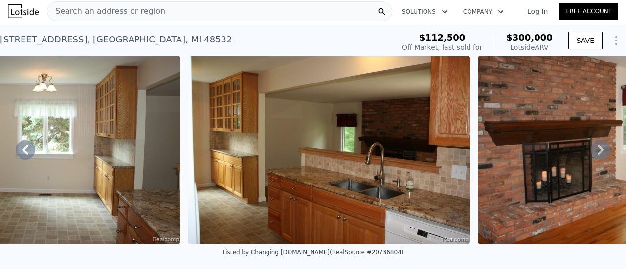
click at [599, 140] on icon at bounding box center [601, 150] width 20 height 20
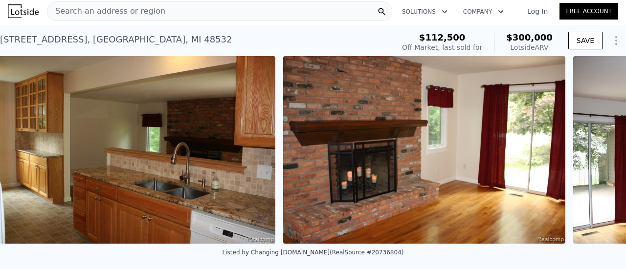
scroll to position [0, 3378]
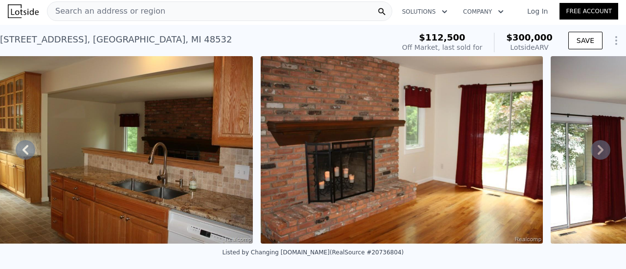
click at [599, 140] on icon at bounding box center [601, 150] width 20 height 20
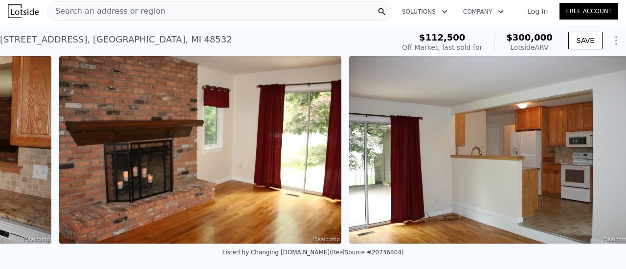
scroll to position [0, 3595]
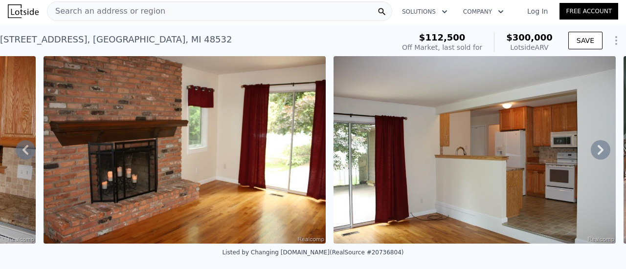
click at [599, 140] on icon at bounding box center [601, 150] width 20 height 20
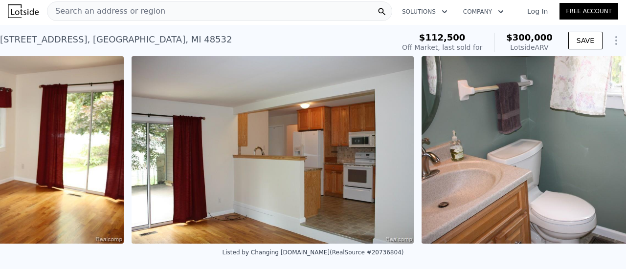
scroll to position [0, 3813]
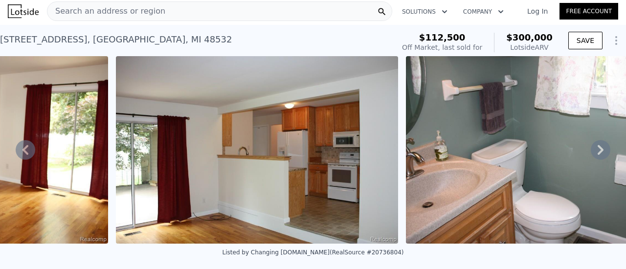
click at [599, 140] on icon at bounding box center [601, 150] width 20 height 20
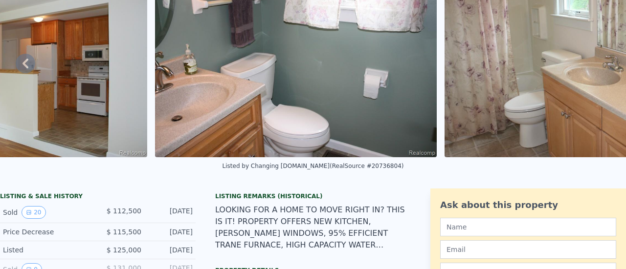
scroll to position [0, 0]
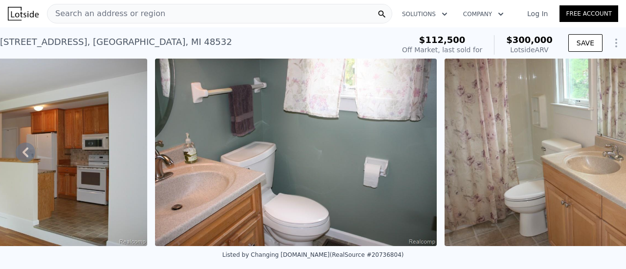
type input "2.5"
type input "4"
type input "3060"
type input "5170"
type input "20908.8"
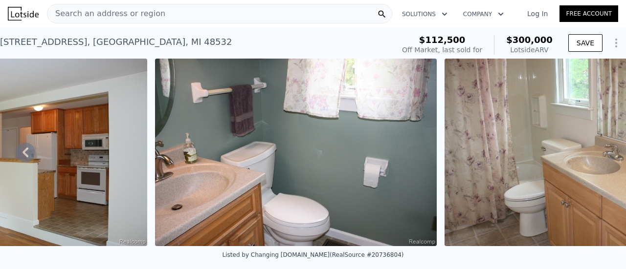
type input "42253.2"
type input "$ 410,000"
type input "5"
type input "$ 211,709"
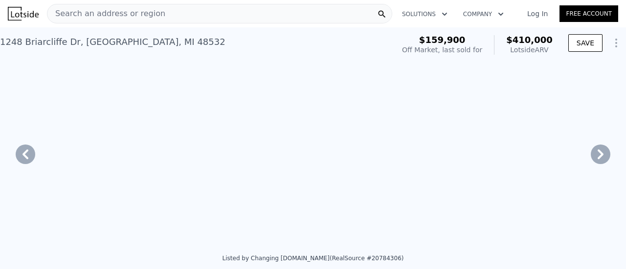
scroll to position [0, 4028]
